Goal: Task Accomplishment & Management: Manage account settings

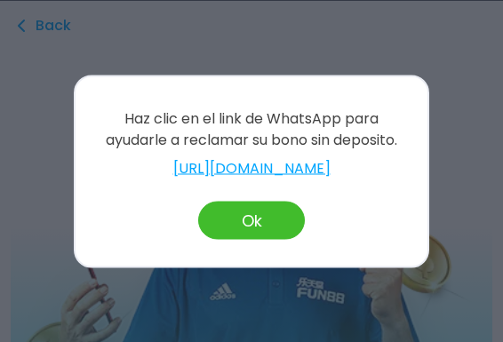
click at [228, 215] on button "Ok" at bounding box center [251, 220] width 107 height 38
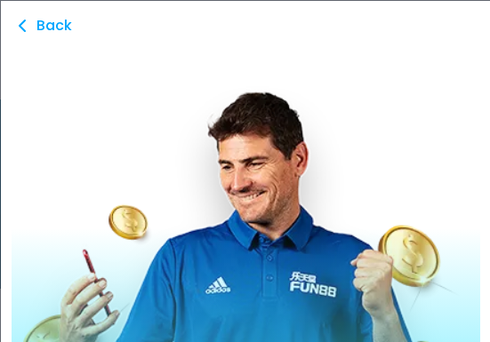
click at [43, 19] on span "Back" at bounding box center [54, 25] width 36 height 36
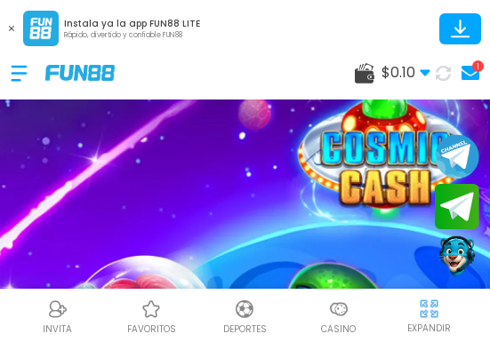
click at [475, 75] on use at bounding box center [470, 73] width 18 height 14
click at [468, 74] on icon at bounding box center [470, 73] width 18 height 14
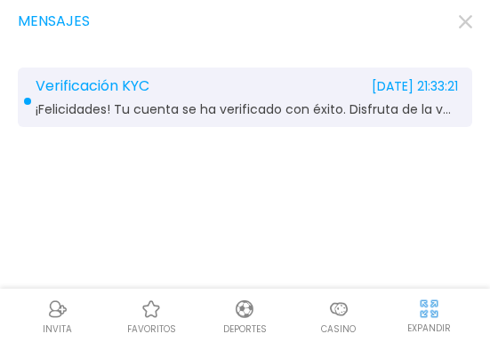
click at [465, 25] on icon "button" at bounding box center [465, 21] width 13 height 13
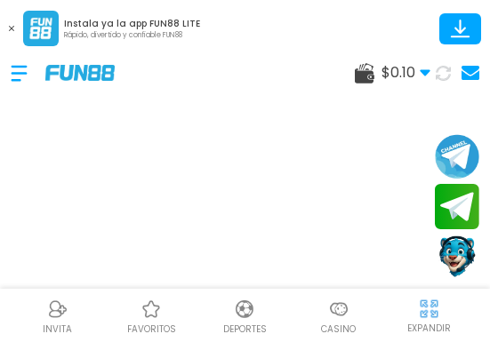
click at [23, 68] on div at bounding box center [28, 73] width 35 height 52
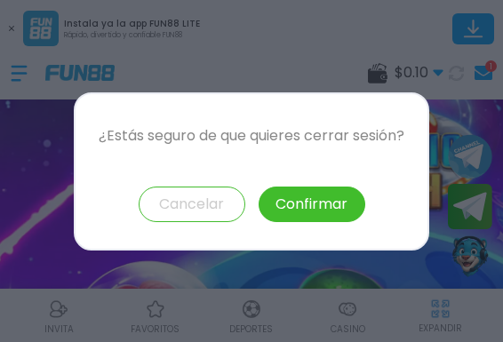
click at [314, 197] on button "Confirmar" at bounding box center [312, 205] width 107 height 36
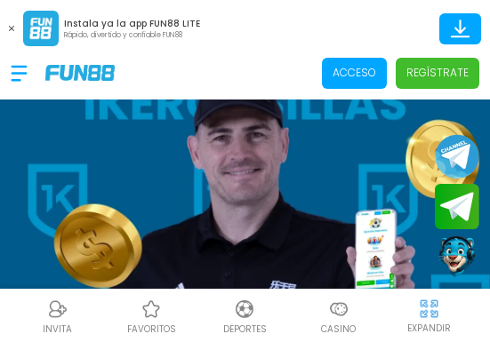
click at [370, 67] on p "Acceso" at bounding box center [354, 73] width 44 height 16
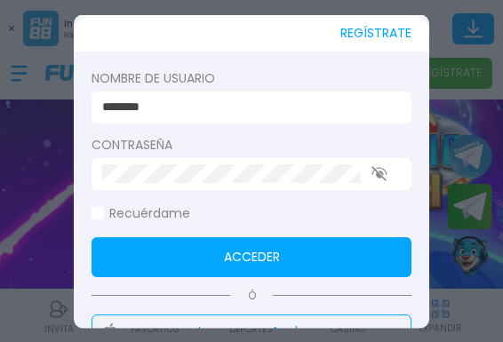
click at [309, 108] on input "********" at bounding box center [246, 107] width 288 height 19
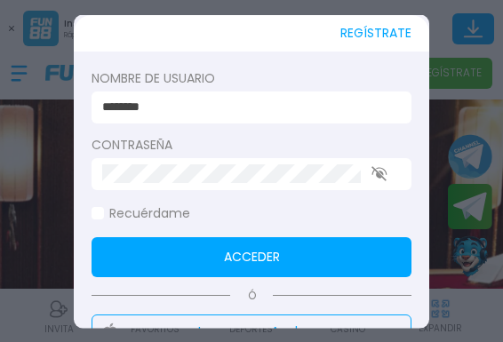
type input "**********"
click at [251, 258] on button "Acceder" at bounding box center [252, 256] width 320 height 40
